Goal: Answer question/provide support

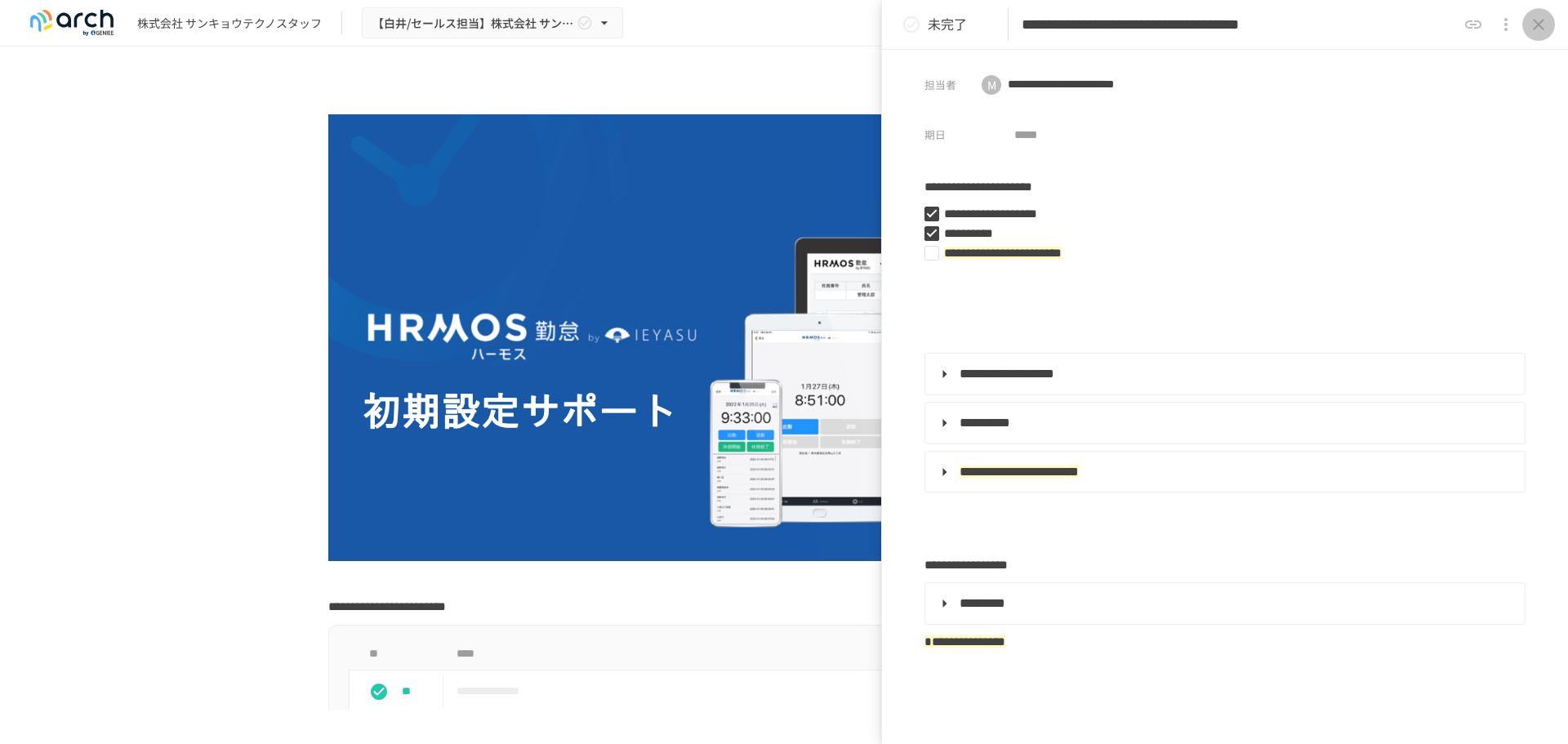
type textarea "**********"
click at [1410, 31] on icon "close drawer" at bounding box center [1538, 24] width 20 height 20
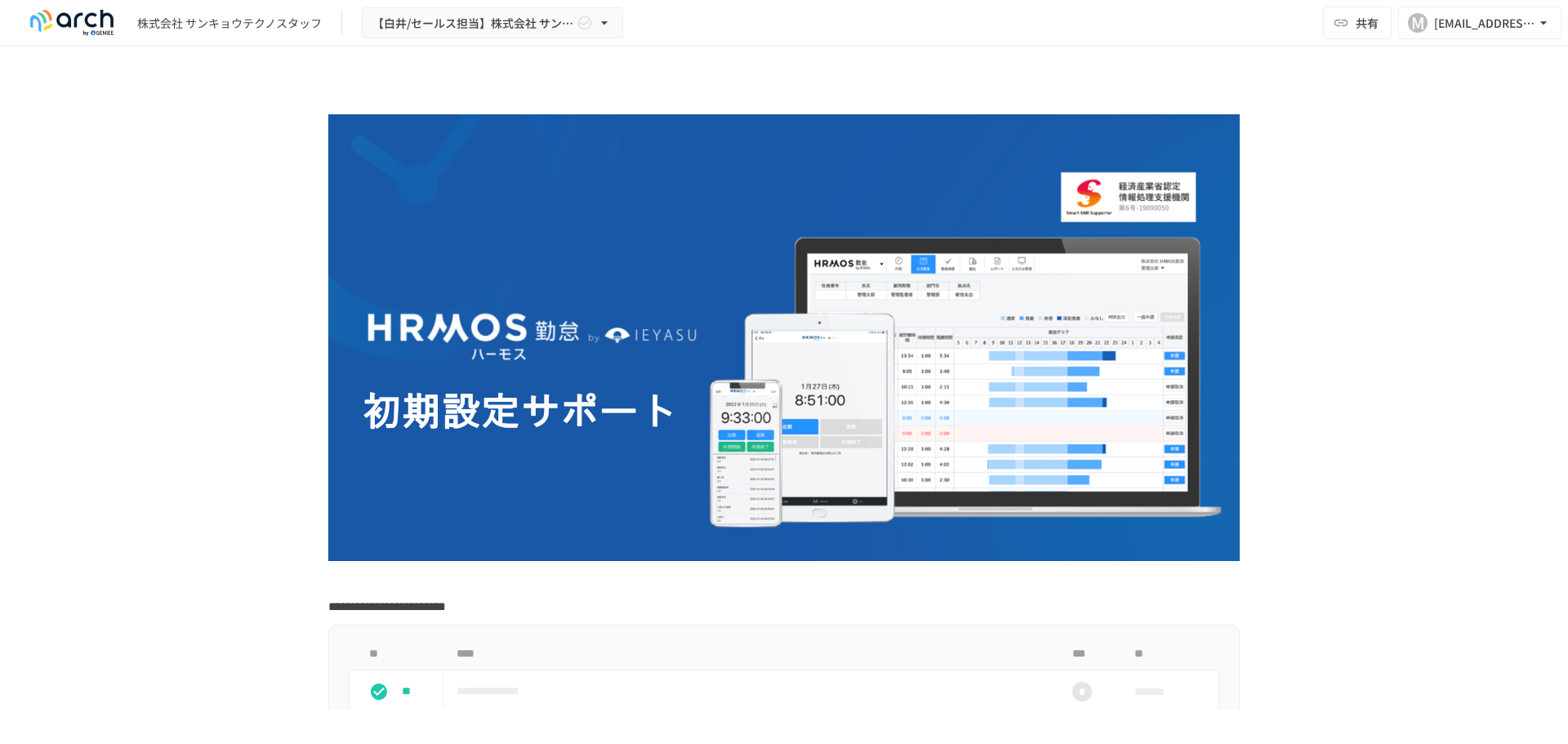
click at [157, 21] on div "株式会社 サンキョウテクノスタッフ" at bounding box center [229, 23] width 184 height 18
click at [1410, 22] on icon "button" at bounding box center [1543, 22] width 7 height 3
click at [1351, 166] on div at bounding box center [784, 372] width 1568 height 744
click at [1410, 27] on icon "button" at bounding box center [1543, 22] width 17 height 17
click at [1303, 186] on div at bounding box center [784, 372] width 1568 height 744
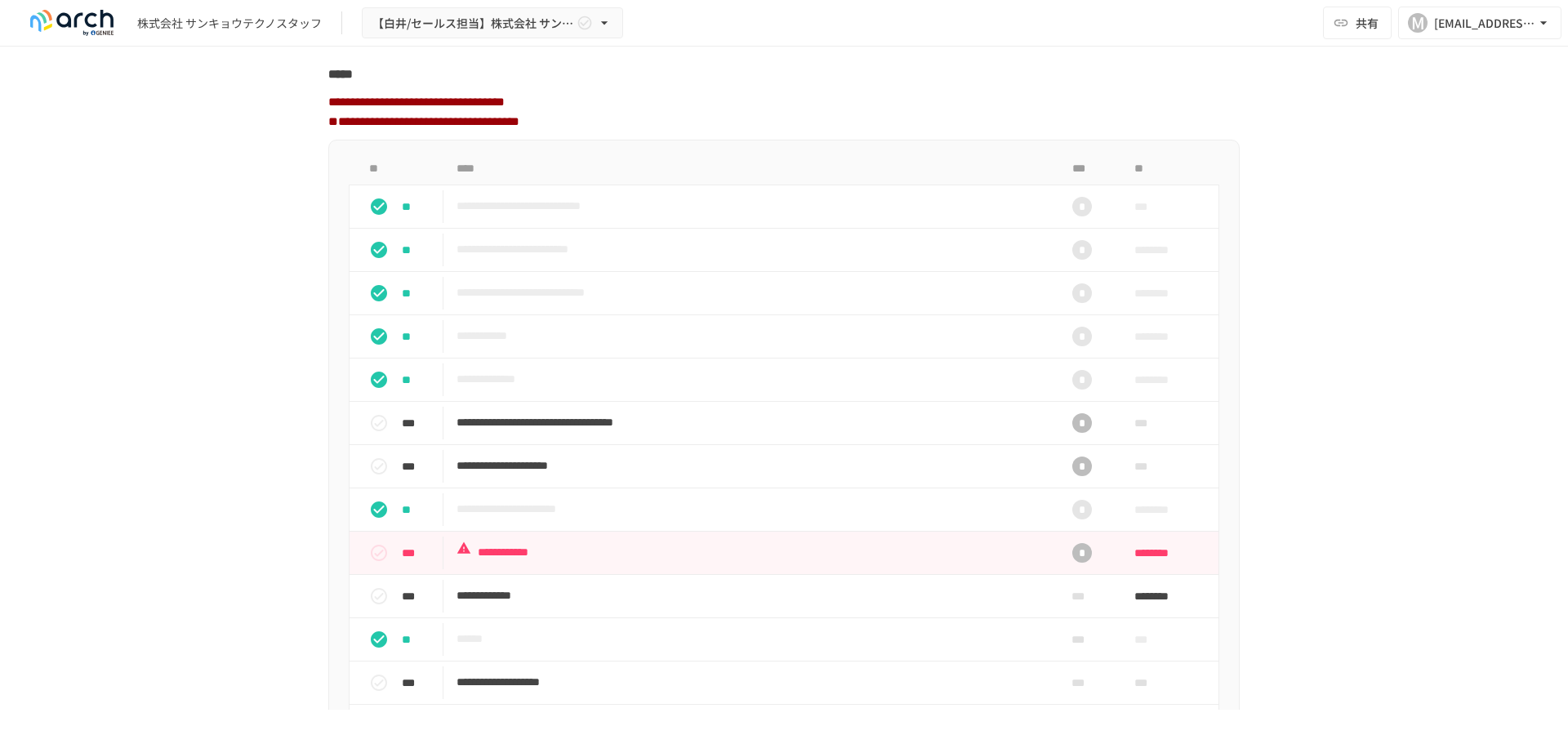
scroll to position [1961, 0]
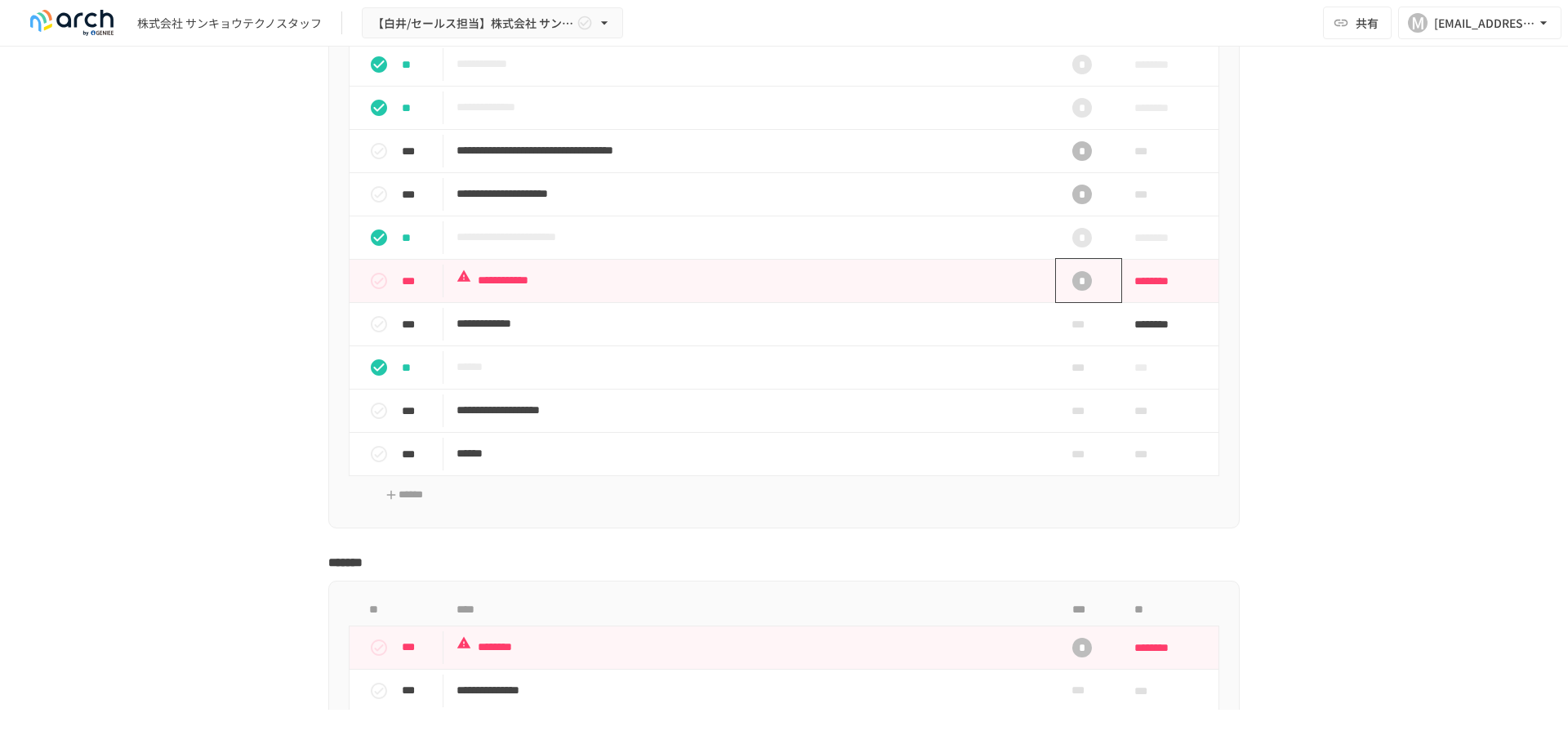
click at [1075, 291] on div "*" at bounding box center [1082, 281] width 20 height 20
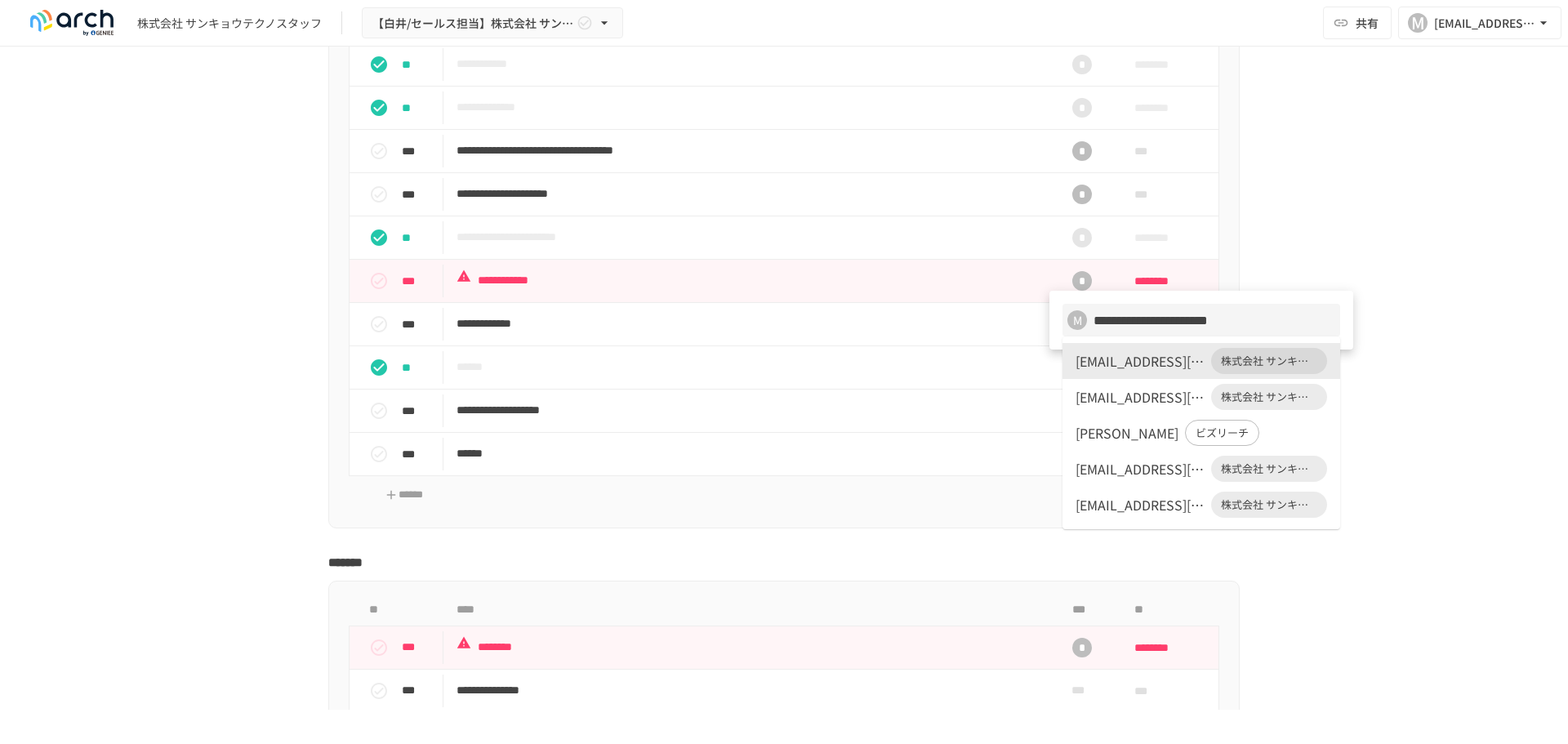
click at [1386, 234] on div at bounding box center [784, 372] width 1568 height 744
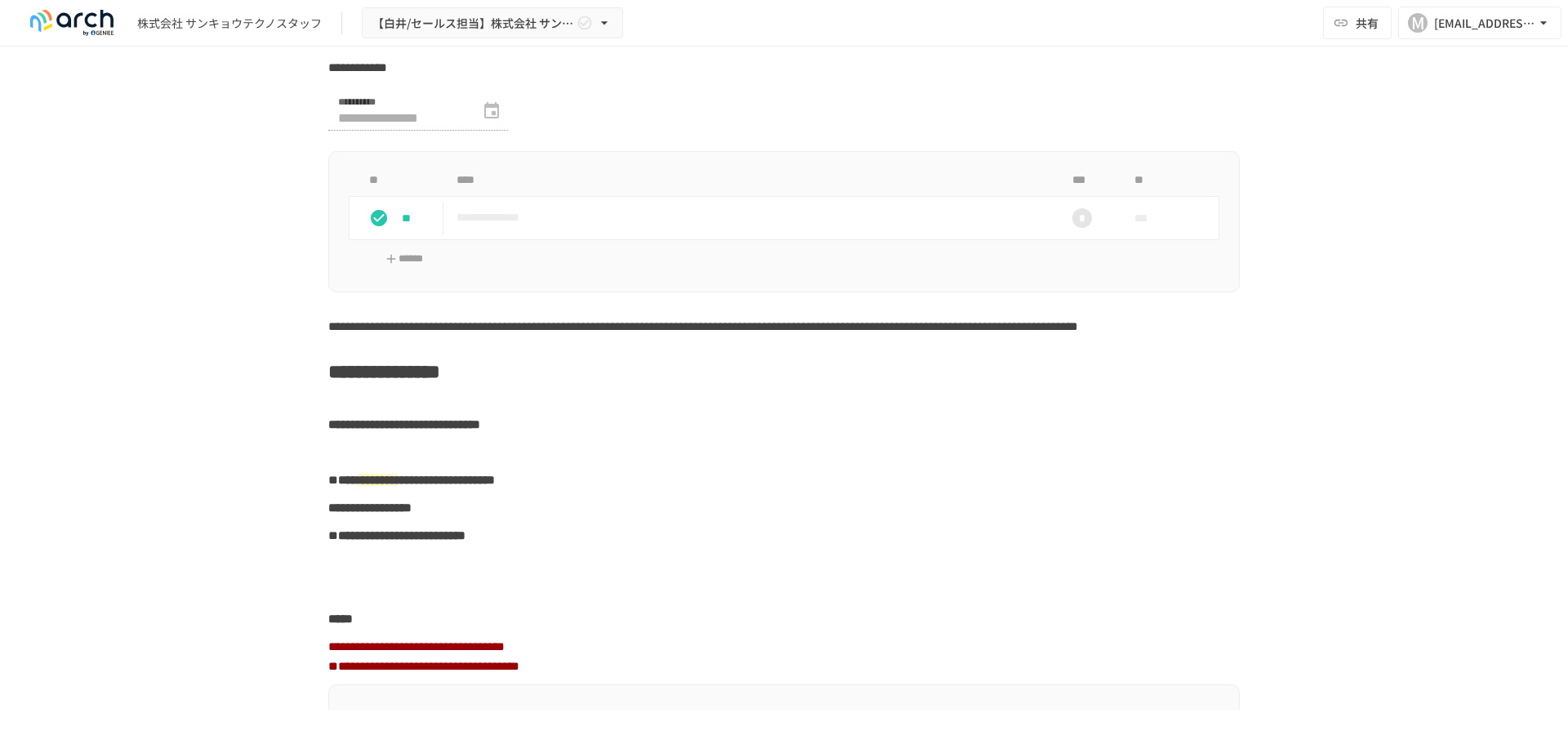
scroll to position [763, 0]
